Goal: Information Seeking & Learning: Learn about a topic

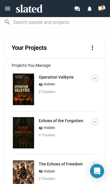
click at [63, 75] on link "Operation Valkyrie" at bounding box center [56, 77] width 35 height 5
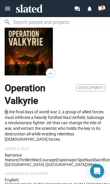
scroll to position [90, 0]
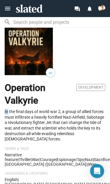
click at [85, 138] on p "In the final days of world war 2, a group of allied forces must infiltrate a he…" at bounding box center [55, 125] width 101 height 33
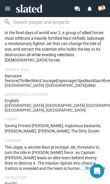
scroll to position [173, 0]
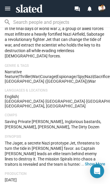
click at [97, 161] on button "… Show More" at bounding box center [95, 163] width 21 height 5
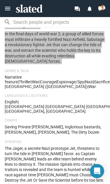
scroll to position [173, 0]
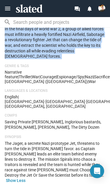
click at [26, 178] on button "Show Less" at bounding box center [16, 180] width 20 height 5
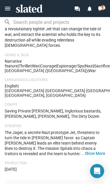
scroll to position [186, 0]
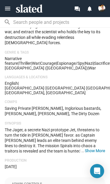
click at [93, 148] on button "… Show More" at bounding box center [95, 150] width 21 height 5
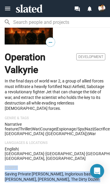
scroll to position [122, 0]
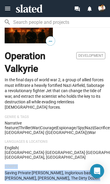
click at [5, 5] on button "menu" at bounding box center [8, 9] width 12 height 12
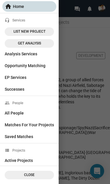
click at [12, 3] on span "home Home" at bounding box center [29, 6] width 49 height 11
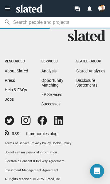
scroll to position [1575, 0]
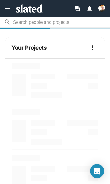
click at [10, 9] on mat-icon "menu" at bounding box center [7, 8] width 7 height 7
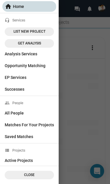
click at [13, 7] on span "home Home" at bounding box center [29, 6] width 49 height 11
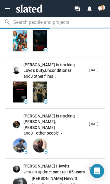
scroll to position [974, 0]
